Goal: Contribute content: Add original content to the website for others to see

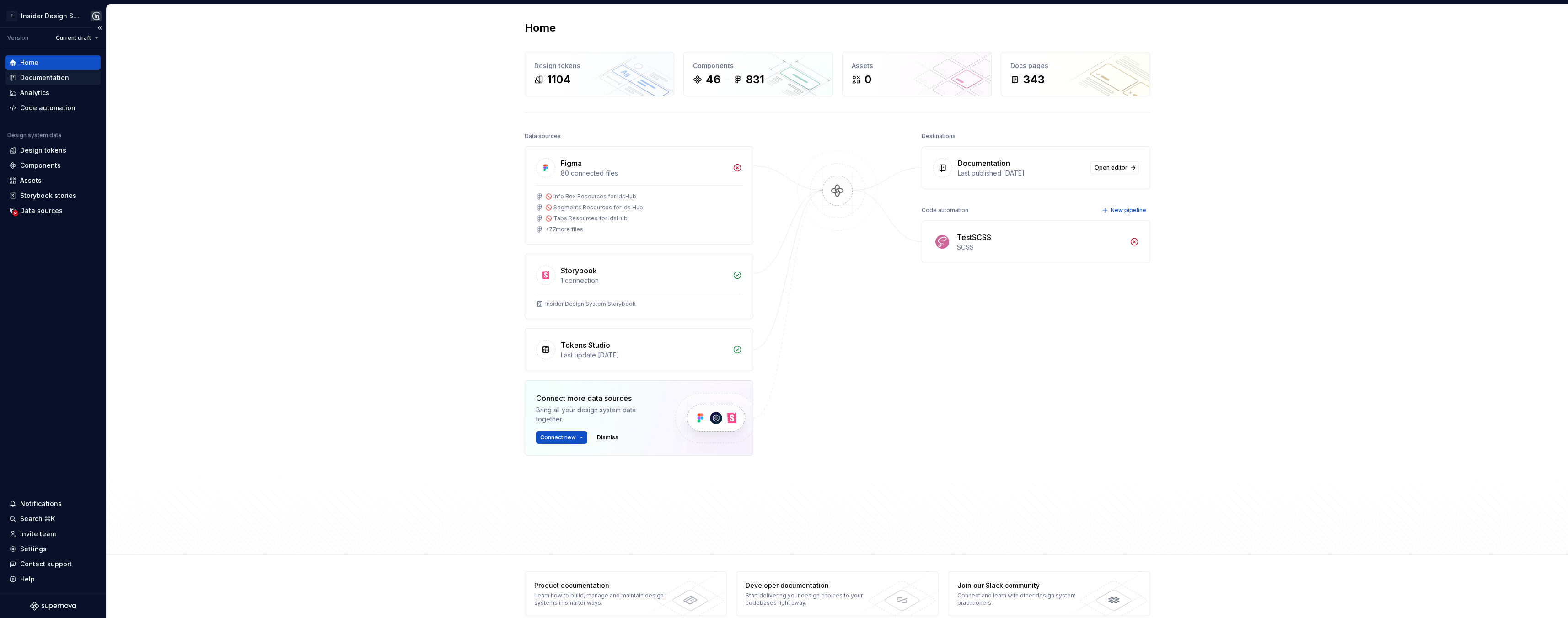
click at [49, 80] on div "Documentation" at bounding box center [44, 77] width 49 height 9
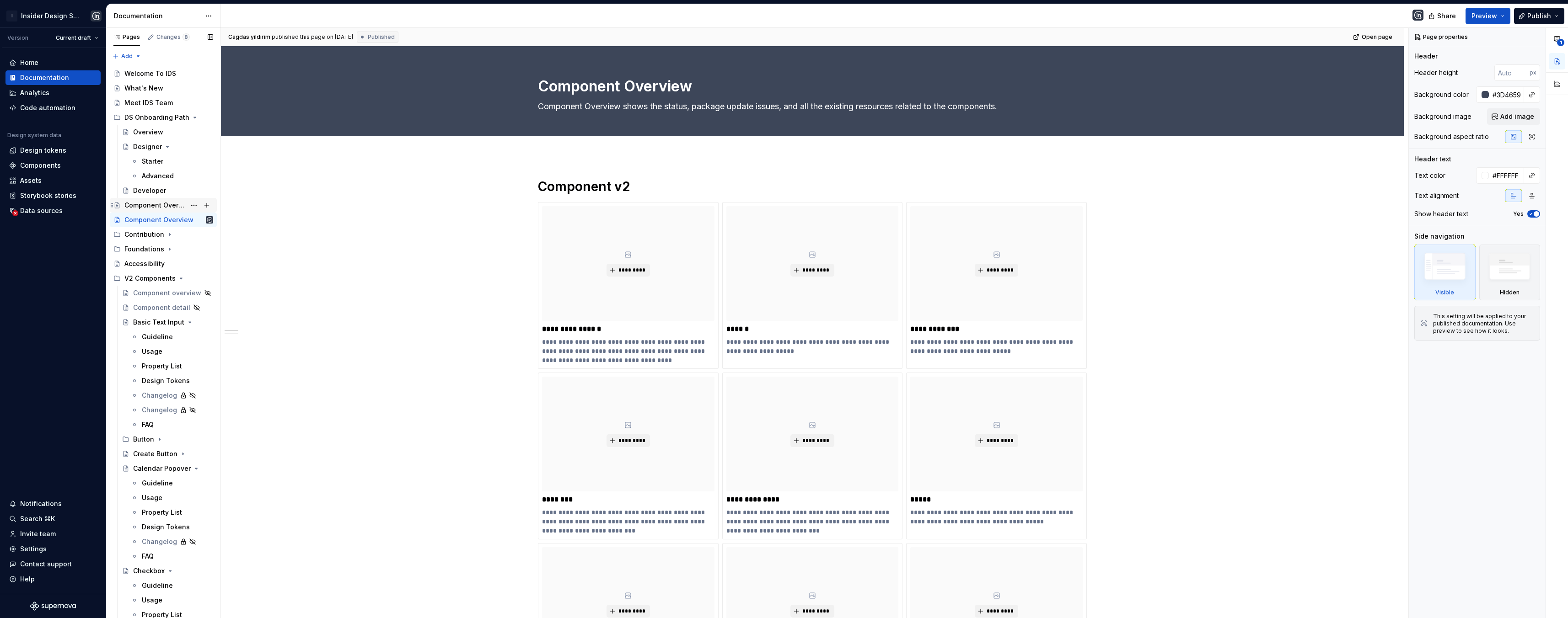
click at [148, 206] on div "Component Overview" at bounding box center [155, 205] width 61 height 9
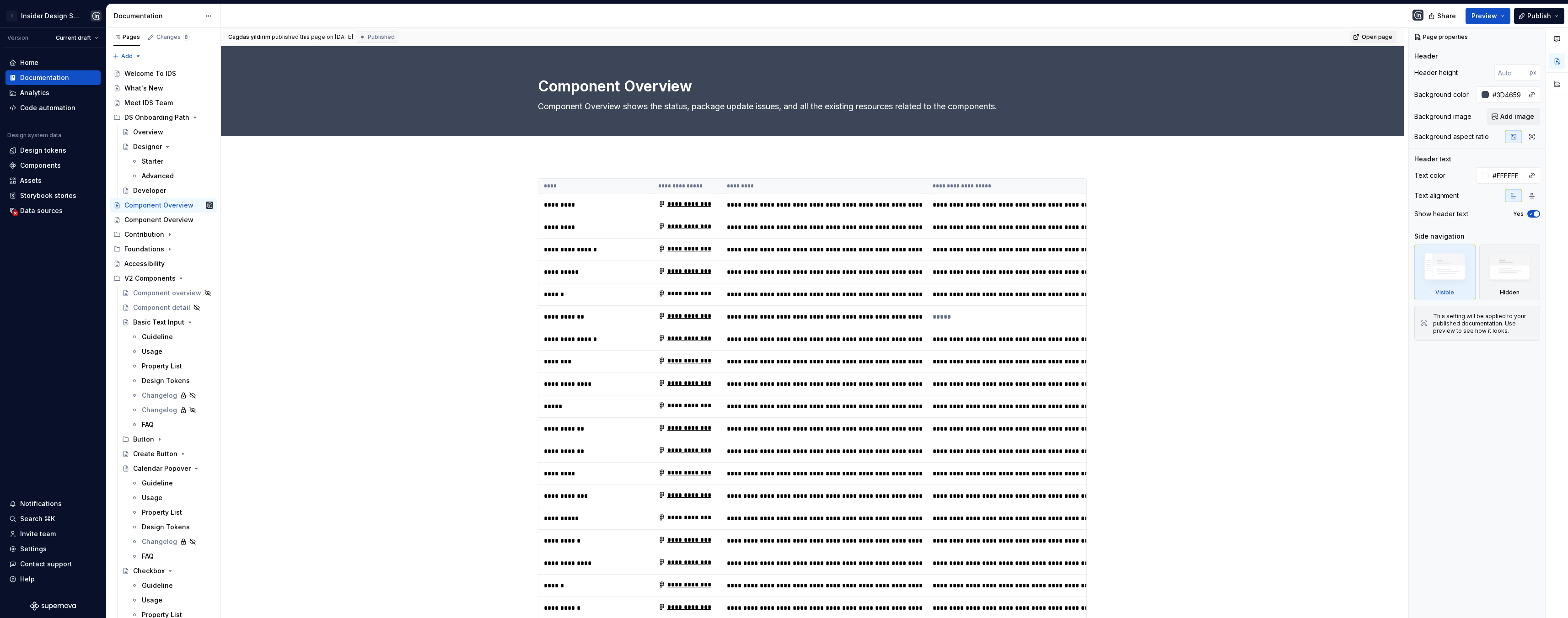
click at [1366, 38] on span "Open page" at bounding box center [1377, 37] width 30 height 7
click at [147, 217] on div "Component Overview" at bounding box center [155, 220] width 61 height 9
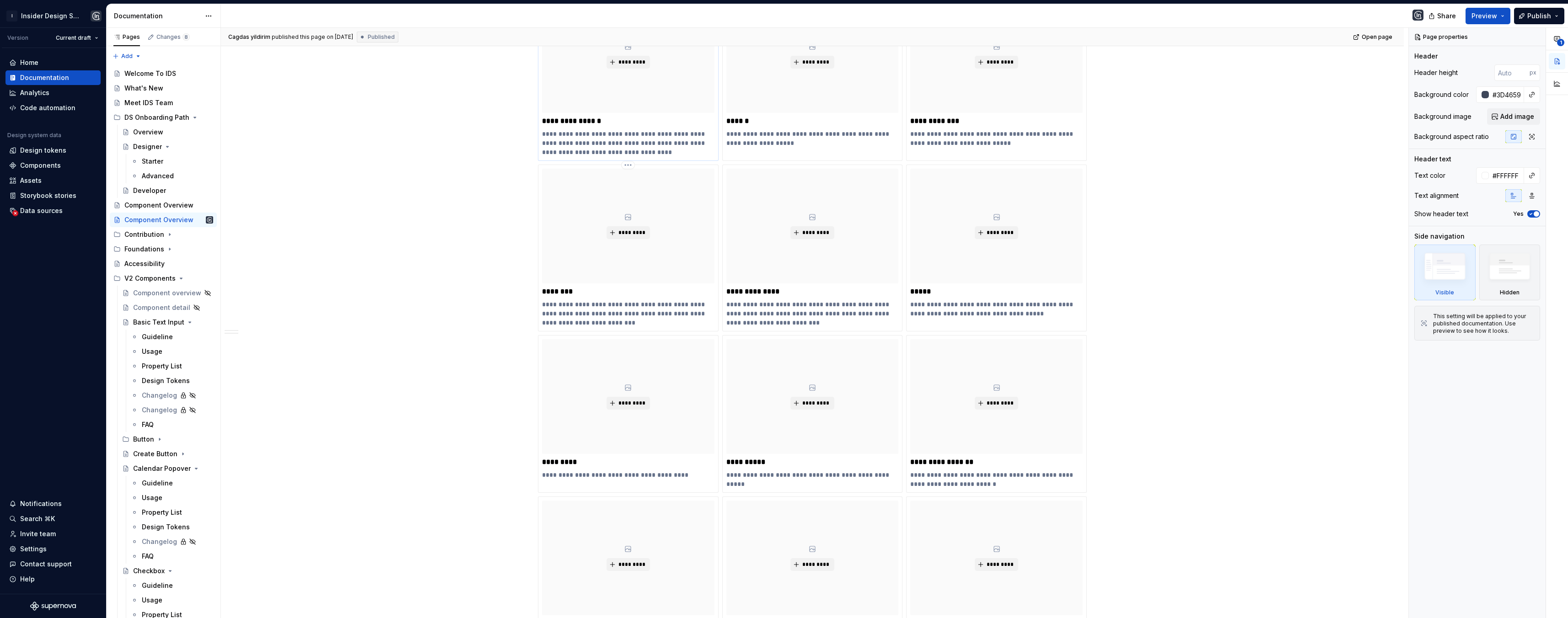
scroll to position [313, 0]
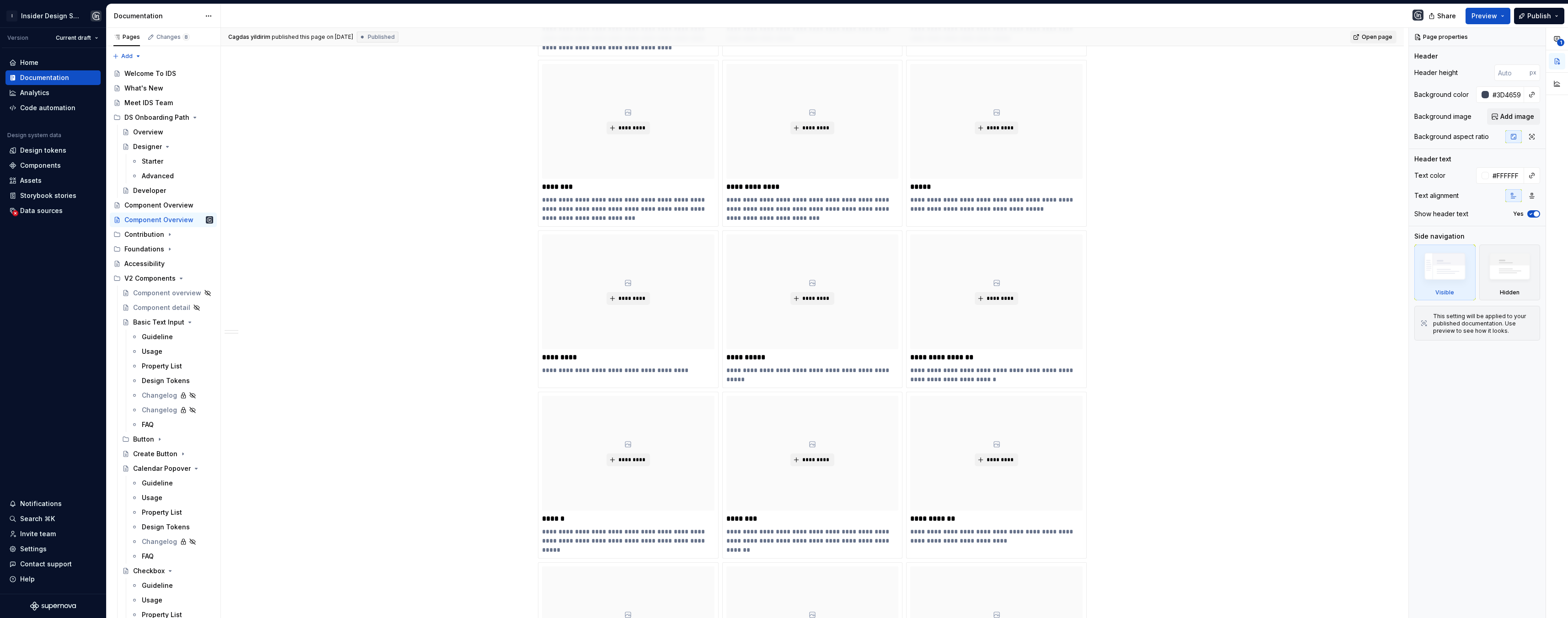
click at [1377, 35] on span "Open page" at bounding box center [1377, 37] width 30 height 7
click at [138, 58] on div "Pages Changes 8 Add Accessibility guide for tree Page tree. Navigate the tree w…" at bounding box center [163, 325] width 114 height 594
click at [143, 71] on div "New page" at bounding box center [156, 74] width 60 height 9
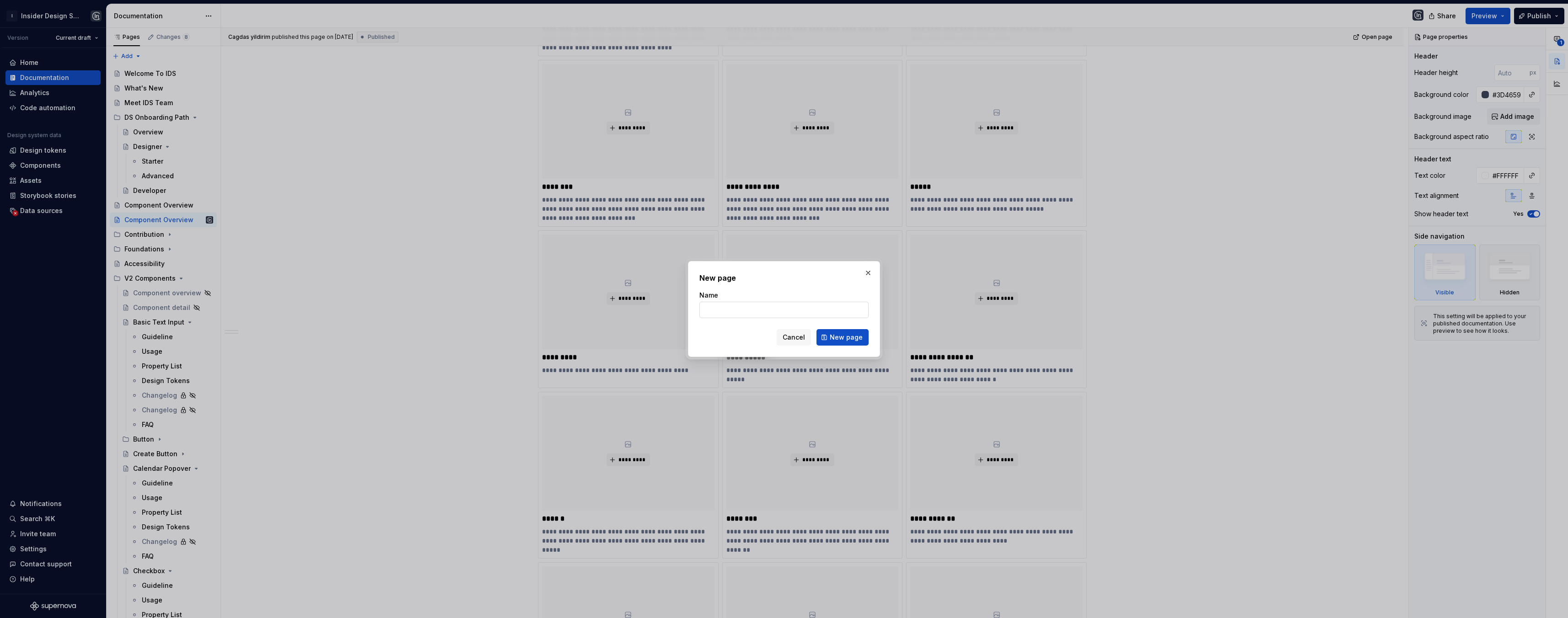
type textarea "*"
type input "Glossary"
click at [843, 334] on span "New page" at bounding box center [846, 337] width 33 height 9
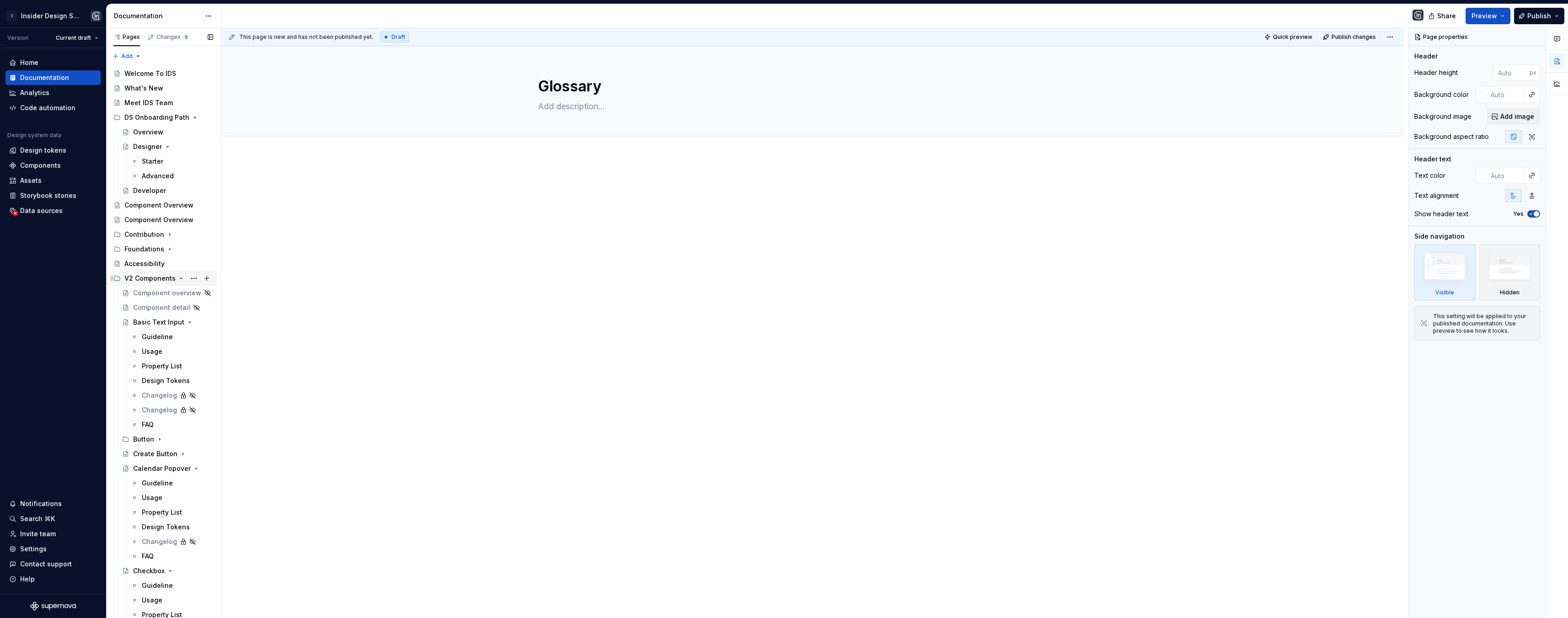
click at [178, 277] on icon "Page tree" at bounding box center [181, 279] width 7 height 7
click at [176, 293] on icon "Page tree" at bounding box center [180, 293] width 7 height 7
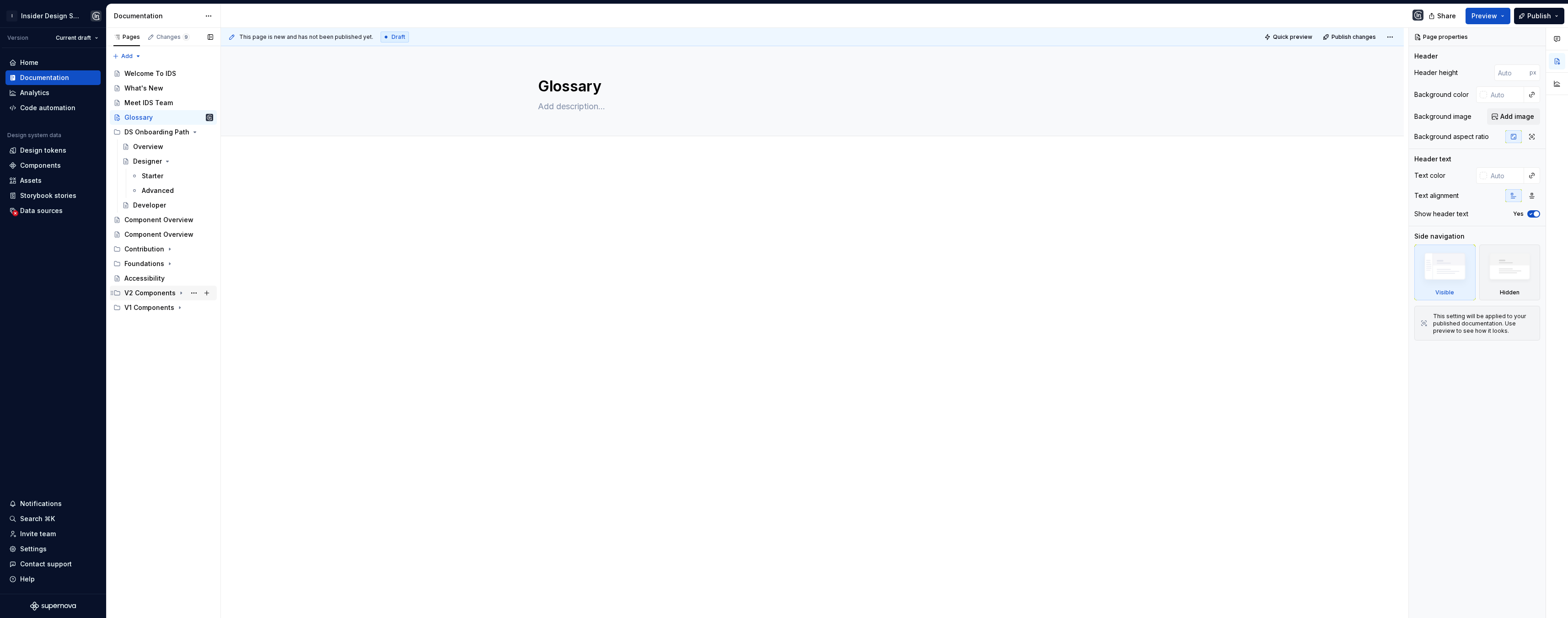
click at [180, 291] on icon "Page tree" at bounding box center [181, 293] width 7 height 7
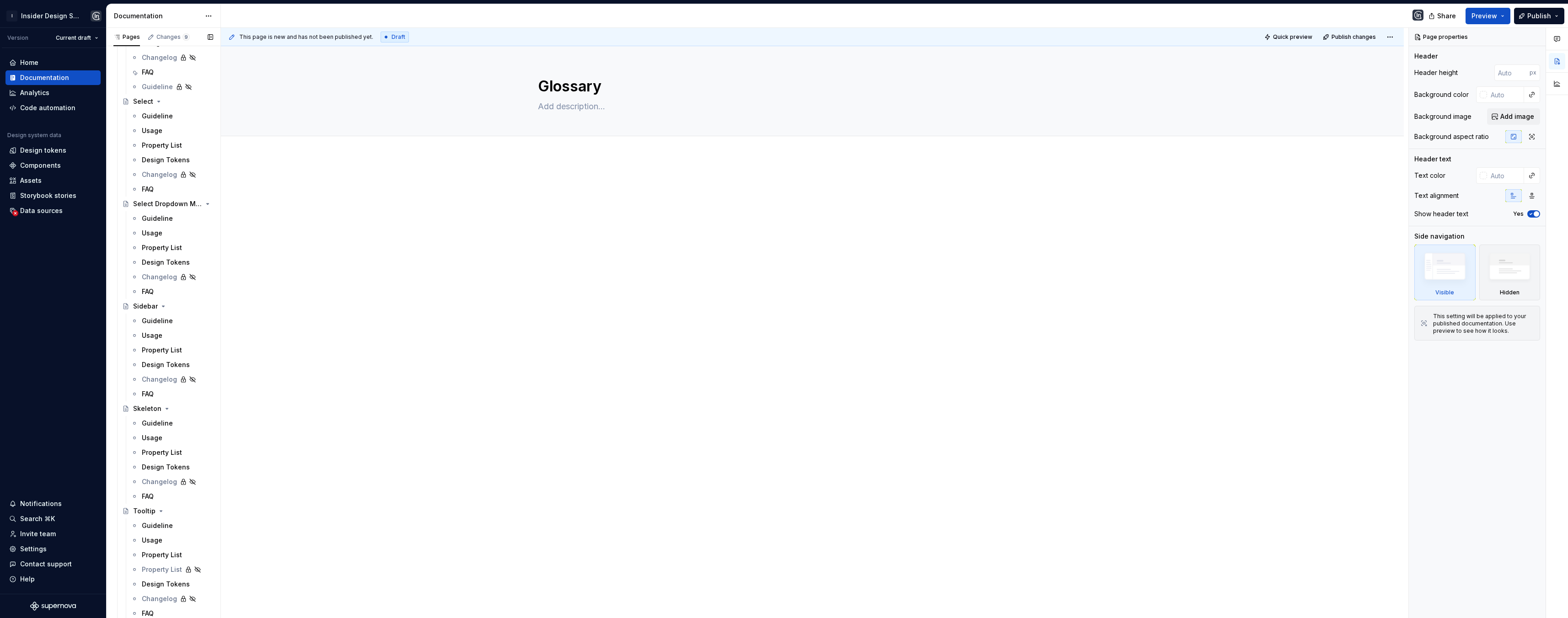
scroll to position [1757, 0]
click at [177, 614] on icon "Page tree" at bounding box center [180, 613] width 7 height 7
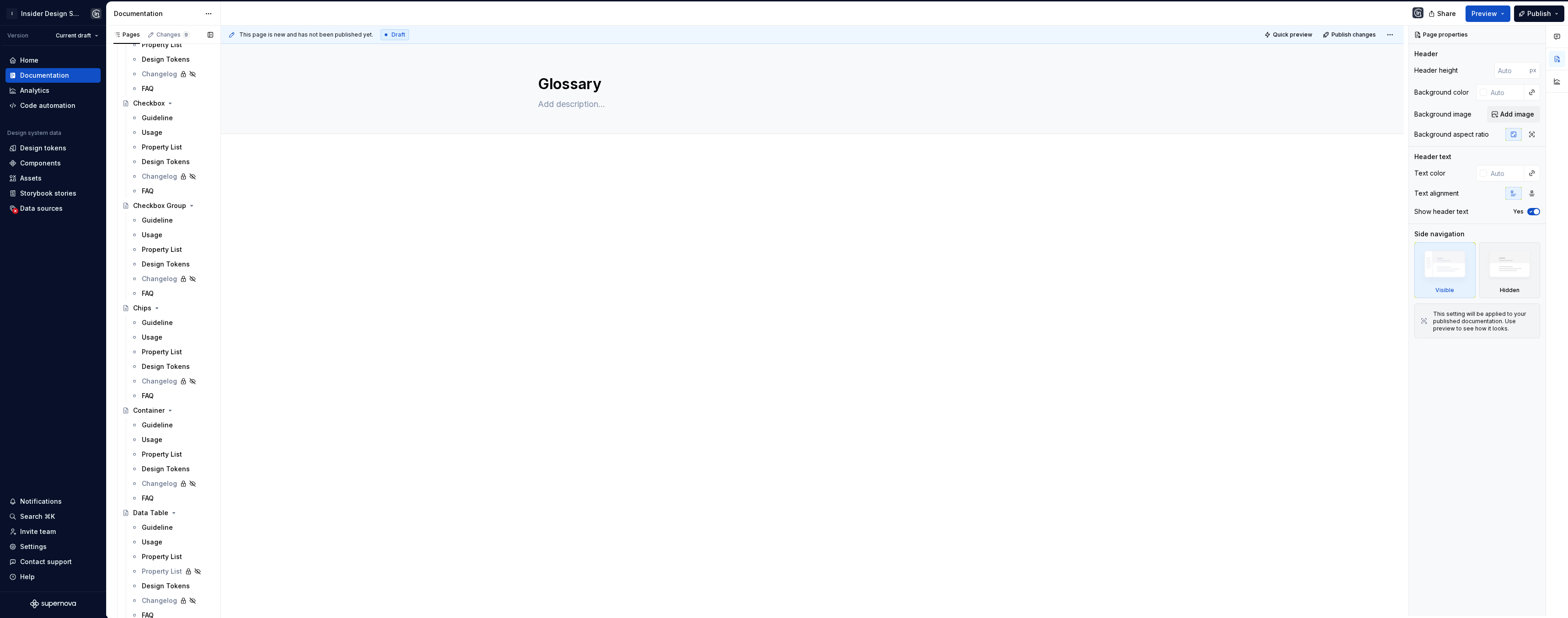
scroll to position [0, 0]
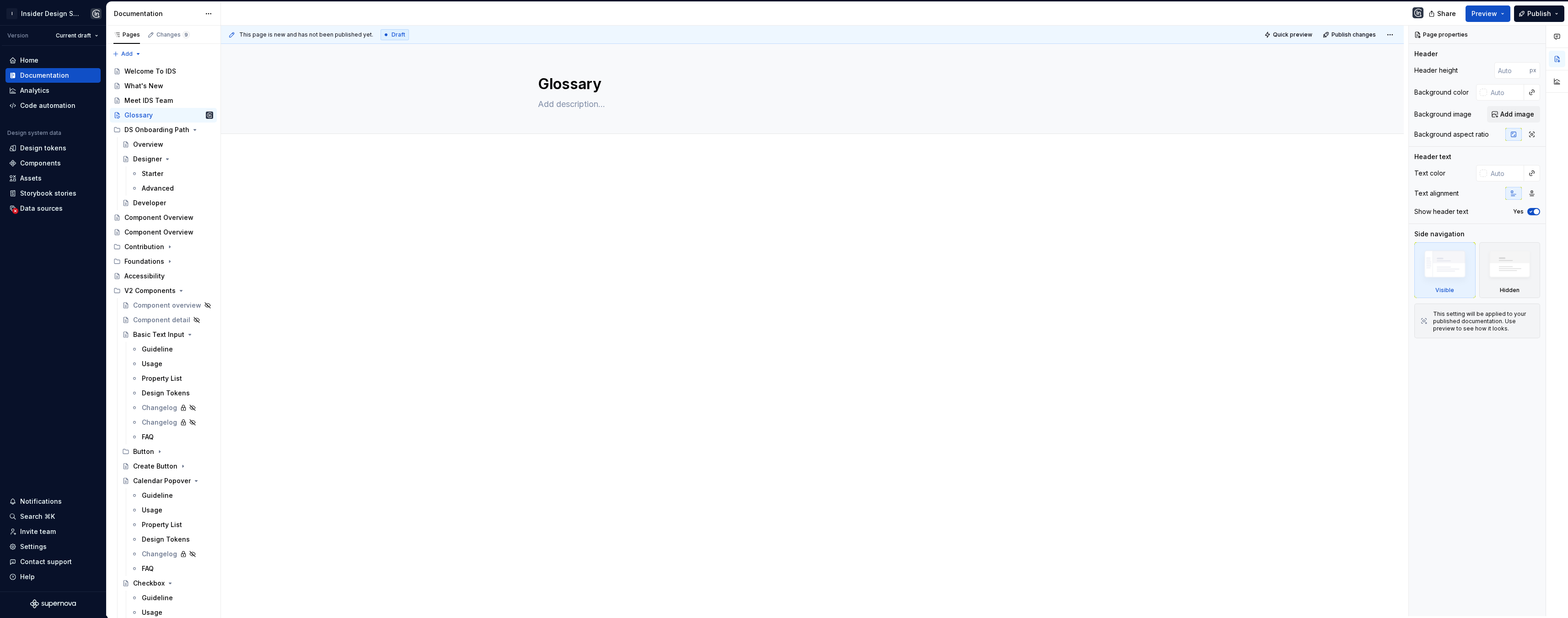
click at [553, 187] on div at bounding box center [813, 193] width 549 height 35
type textarea "*"
